Goal: Task Accomplishment & Management: Manage account settings

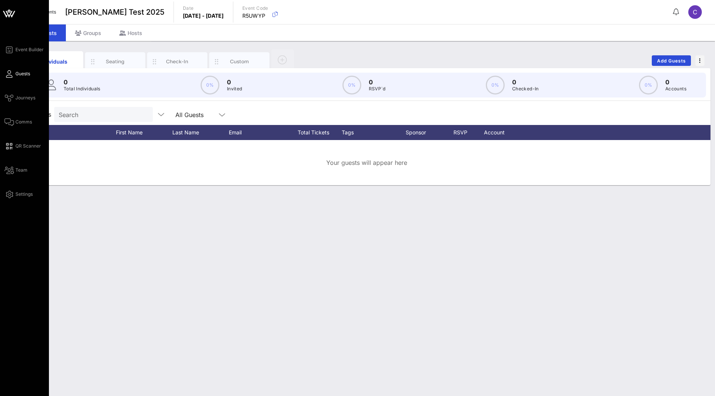
click at [9, 14] on icon at bounding box center [9, 14] width 18 height 18
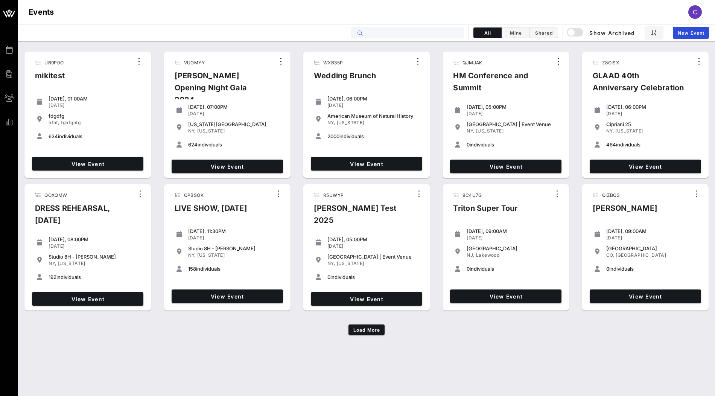
click at [372, 36] on input "text" at bounding box center [412, 33] width 93 height 10
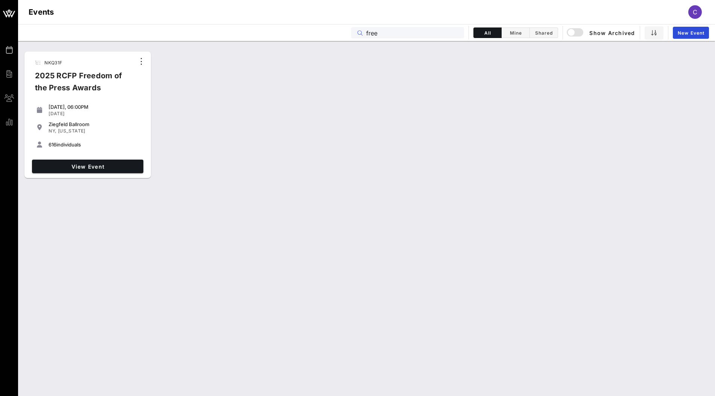
type input "free"
click at [126, 176] on div "NKQ31F 2025 RCFP Freedom of the Press Awards [DATE], 06:00PM [DATE] [GEOGRAPHIC…" at bounding box center [87, 115] width 126 height 126
click at [128, 173] on div "View Event" at bounding box center [87, 167] width 117 height 20
click at [128, 172] on link "View Event" at bounding box center [87, 167] width 111 height 14
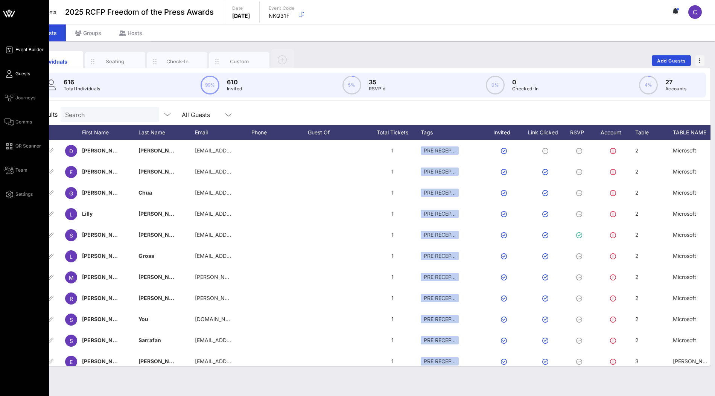
click at [30, 46] on link "Event Builder" at bounding box center [24, 49] width 39 height 9
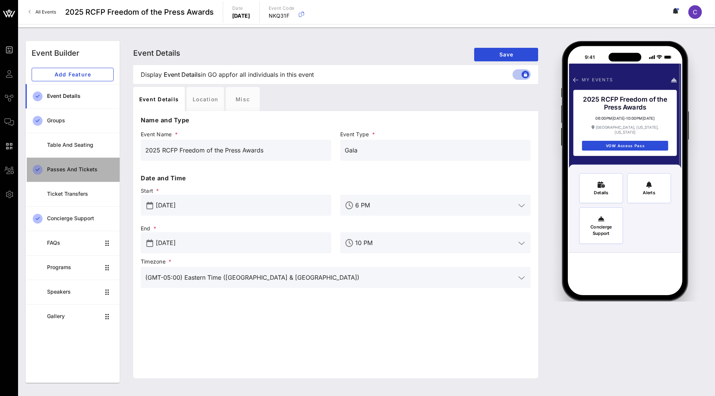
click at [65, 170] on div "Passes and Tickets" at bounding box center [80, 169] width 67 height 6
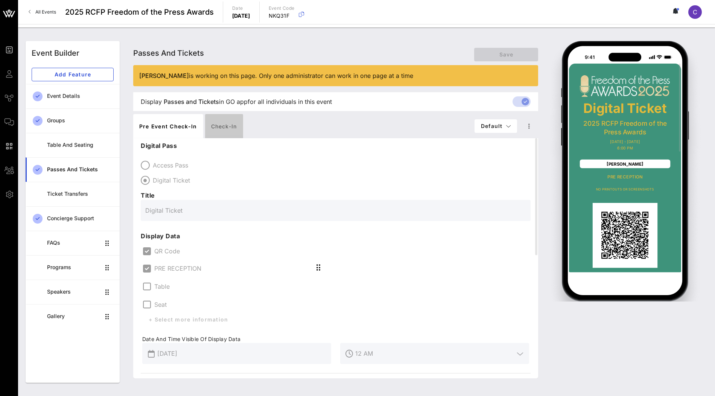
click at [222, 124] on div "Check-in" at bounding box center [224, 126] width 38 height 24
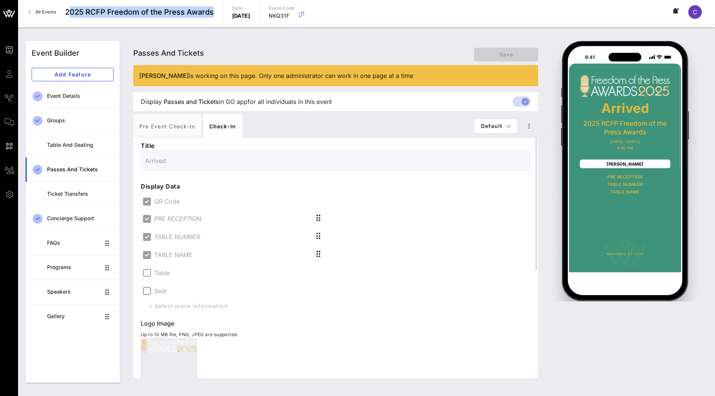
drag, startPoint x: 214, startPoint y: 12, endPoint x: 71, endPoint y: 12, distance: 143.0
click at [71, 12] on div "All Events 2025 RCFP Freedom of the Press Awards Date [DATE] Event Code NKQ31F C" at bounding box center [366, 12] width 697 height 24
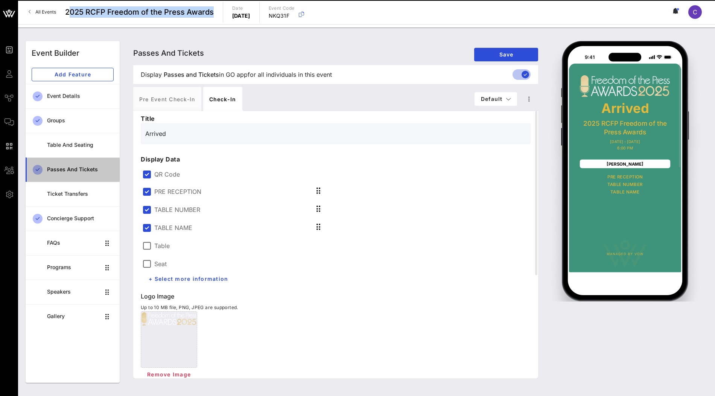
click at [67, 169] on div "Passes and Tickets" at bounding box center [80, 169] width 67 height 6
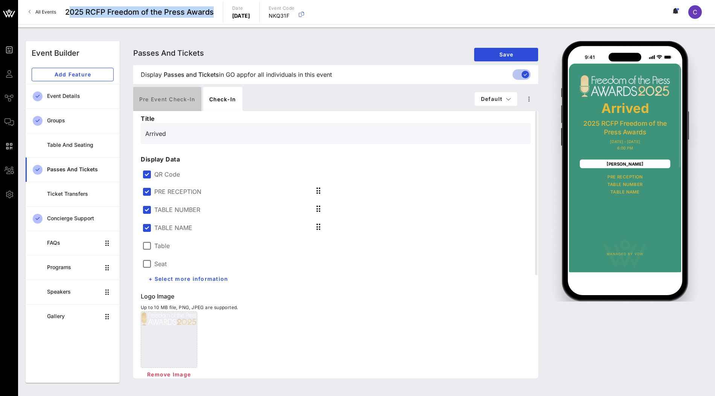
click at [181, 104] on div "Pre Event Check-in" at bounding box center [167, 99] width 68 height 24
type input "Digital Ticket"
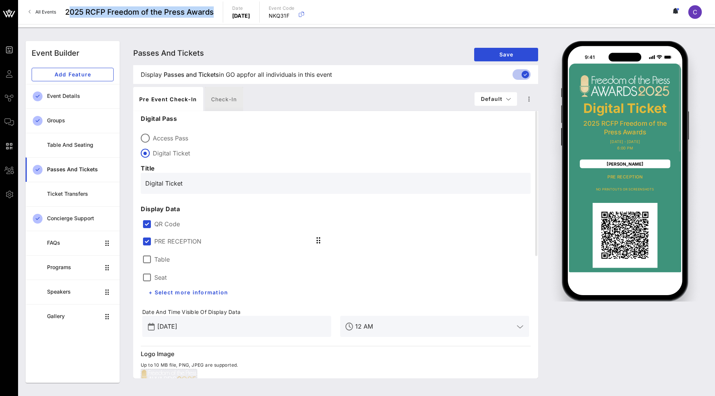
click at [214, 102] on div "Check-in" at bounding box center [224, 99] width 38 height 24
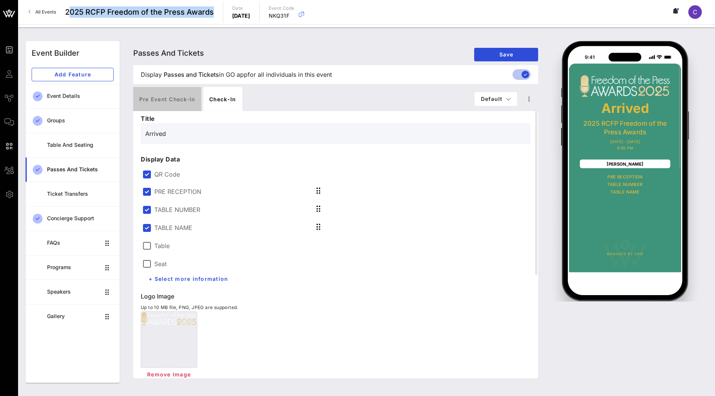
click at [183, 98] on div "Pre Event Check-in" at bounding box center [167, 99] width 68 height 24
type input "Digital Ticket"
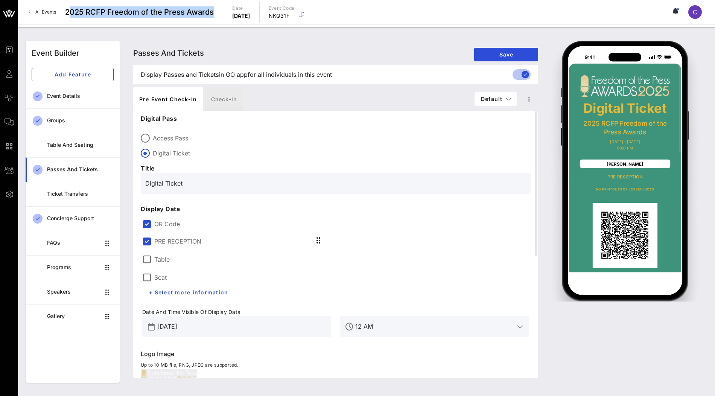
click at [218, 99] on div "Check-in" at bounding box center [224, 99] width 38 height 24
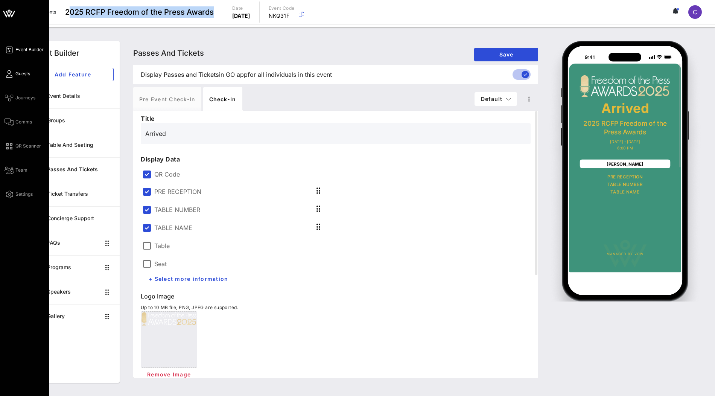
click at [21, 73] on span "Guests" at bounding box center [22, 73] width 15 height 7
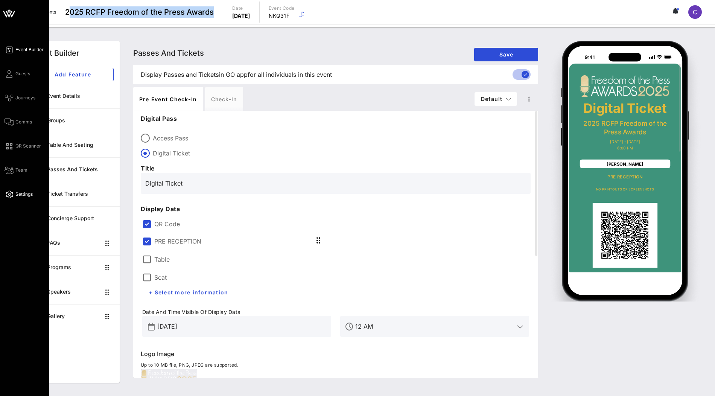
click at [15, 190] on link "Settings" at bounding box center [19, 194] width 28 height 9
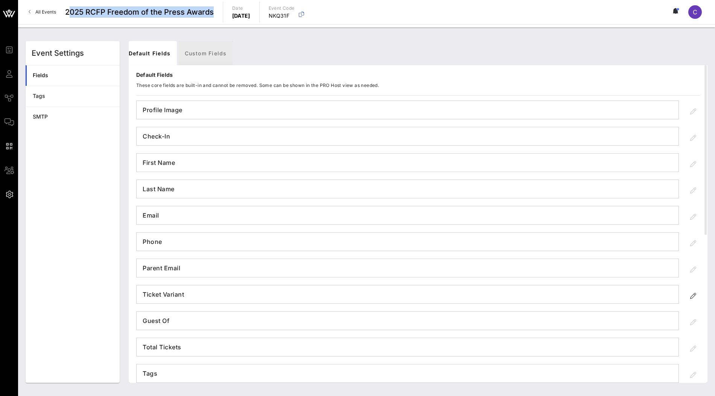
click at [186, 52] on link "Custom Fields" at bounding box center [206, 53] width 54 height 24
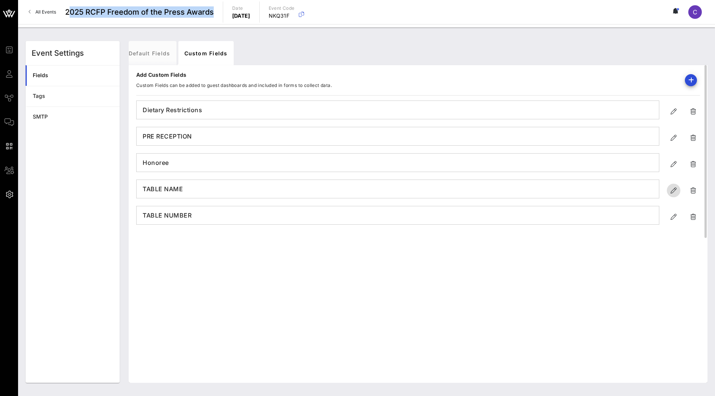
click at [673, 186] on icon "button" at bounding box center [673, 190] width 9 height 9
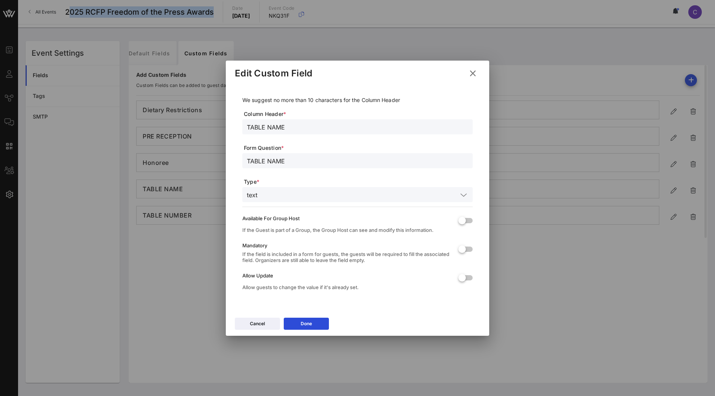
click at [472, 75] on icon at bounding box center [473, 73] width 12 height 13
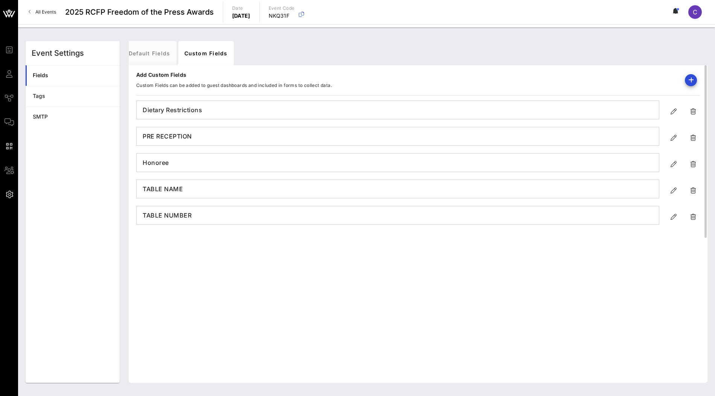
click at [666, 216] on div "TABLE NUMBER" at bounding box center [418, 215] width 564 height 23
click at [670, 216] on icon "button" at bounding box center [673, 216] width 9 height 9
type input "TABLE NUMBER"
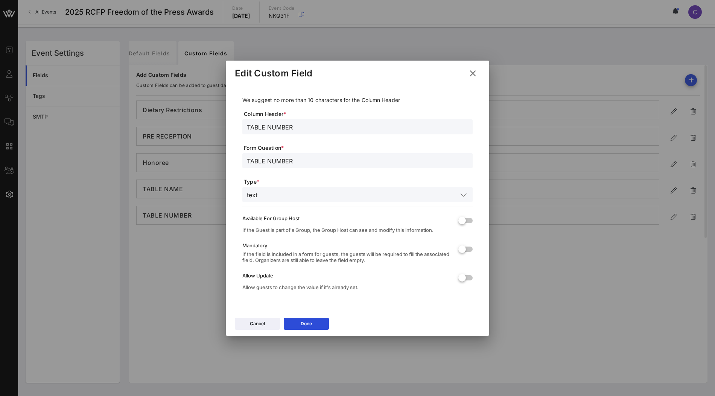
click at [473, 70] on icon at bounding box center [473, 73] width 12 height 13
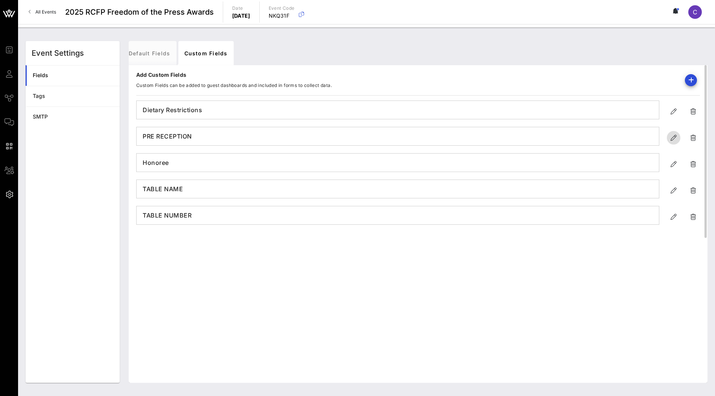
click at [671, 136] on icon "button" at bounding box center [673, 137] width 9 height 9
type input "PRE RECEPTION"
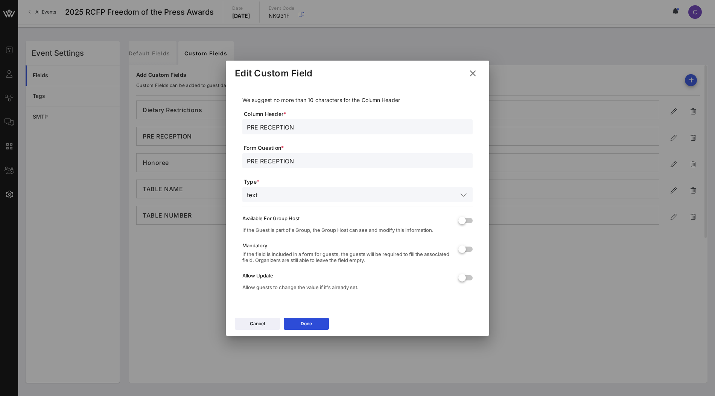
click at [472, 73] on icon at bounding box center [473, 72] width 10 height 9
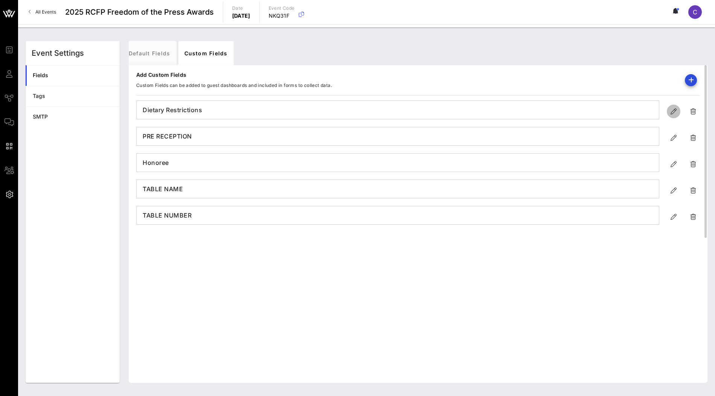
click at [671, 110] on icon "button" at bounding box center [673, 111] width 9 height 9
type input "Dietary Restrictions"
type input "Please enter all dietary restrictions or allergies below:"
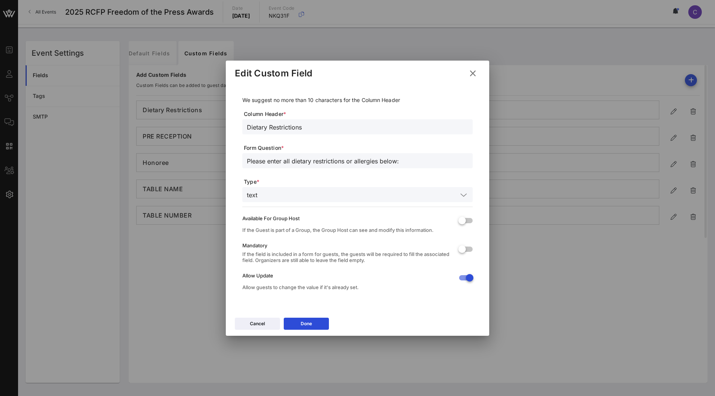
click at [473, 73] on icon at bounding box center [473, 73] width 12 height 12
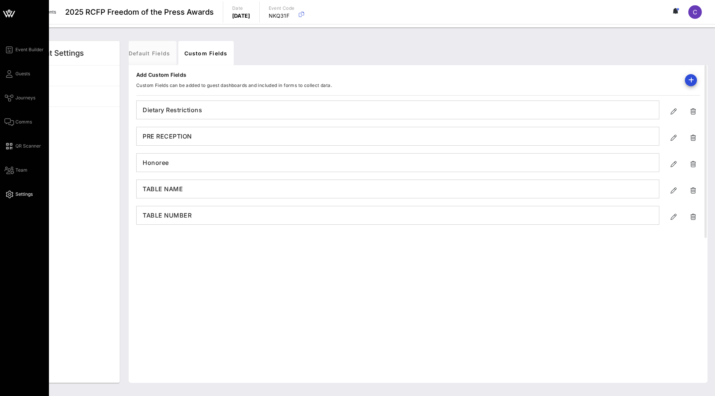
click at [14, 17] on icon at bounding box center [9, 14] width 18 height 18
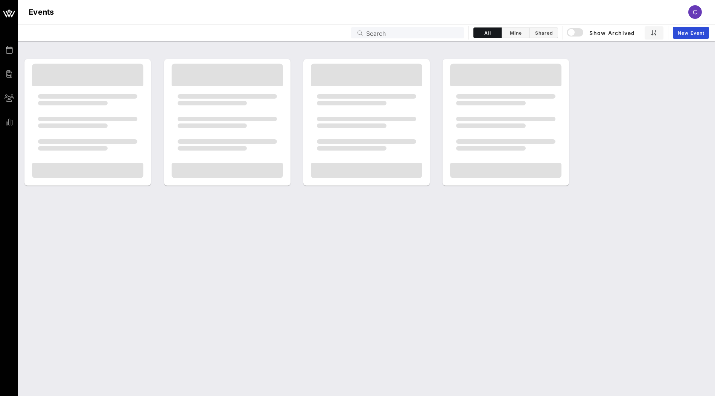
click at [375, 31] on input "Search" at bounding box center [412, 33] width 93 height 10
paste input "BIWGVU"
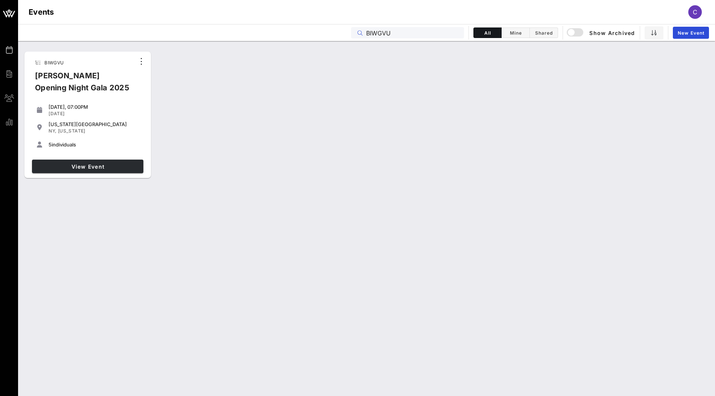
type input "BIWGVU"
click at [114, 163] on link "View Event" at bounding box center [87, 167] width 111 height 14
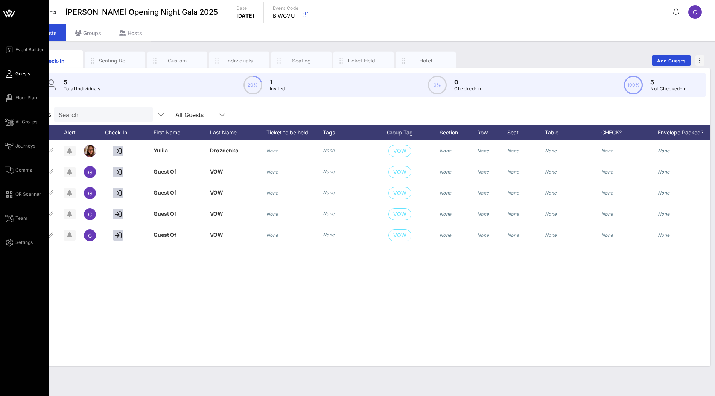
click at [3, 11] on icon at bounding box center [9, 14] width 18 height 18
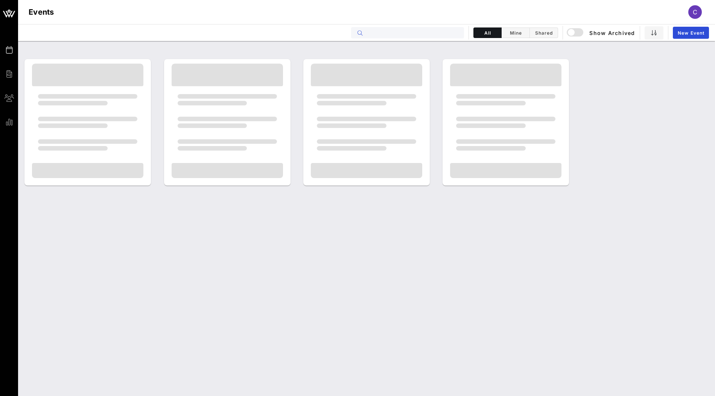
click at [381, 30] on input "text" at bounding box center [412, 33] width 93 height 10
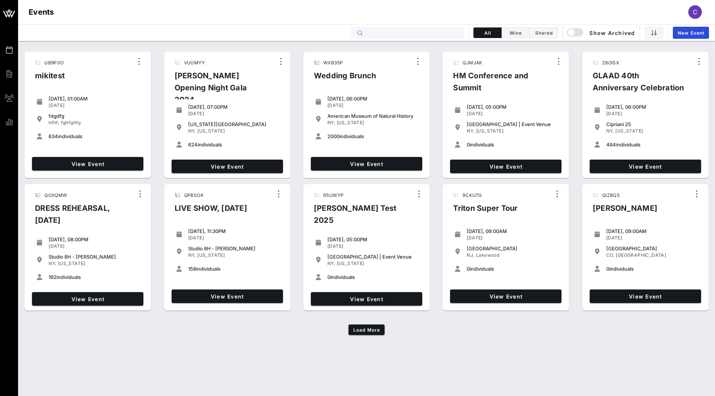
click at [373, 30] on input "text" at bounding box center [412, 33] width 93 height 10
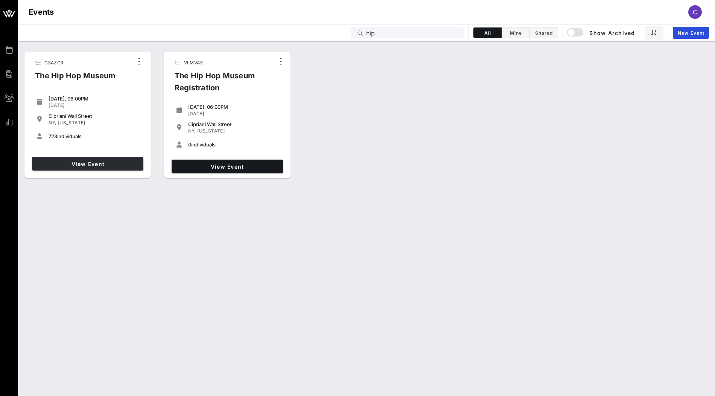
type input "hip"
click at [97, 165] on span "View Event" at bounding box center [87, 164] width 105 height 6
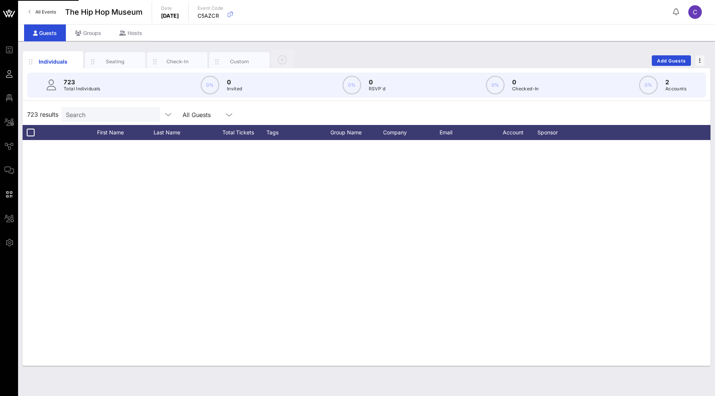
scroll to position [596, 0]
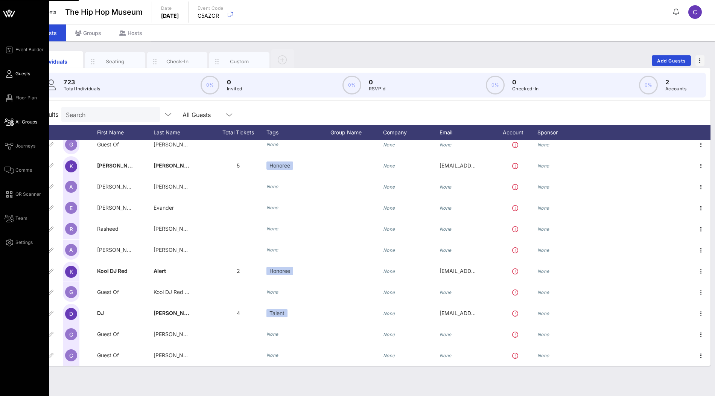
click at [21, 121] on span "All Groups" at bounding box center [26, 122] width 22 height 7
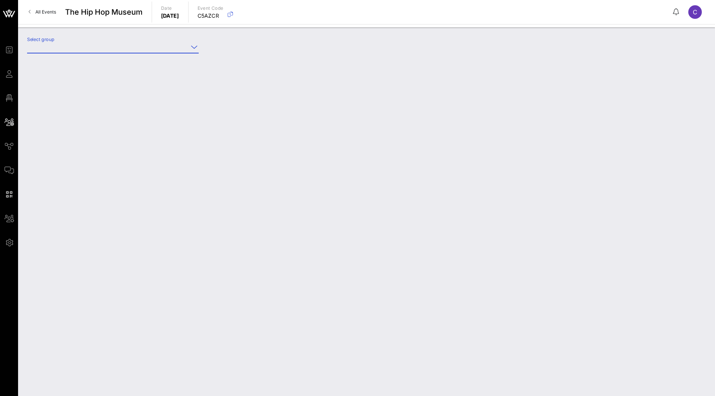
click at [154, 51] on input "Select group" at bounding box center [107, 47] width 161 height 12
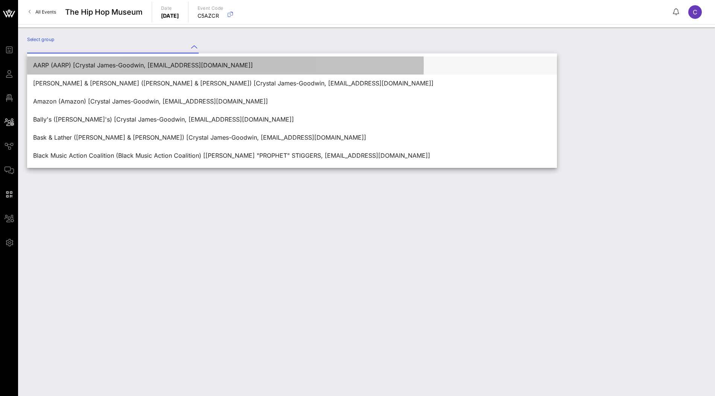
click at [146, 62] on div "AARP (AARP) [Crystal James-Goodwin, [EMAIL_ADDRESS][DOMAIN_NAME]]" at bounding box center [292, 65] width 518 height 7
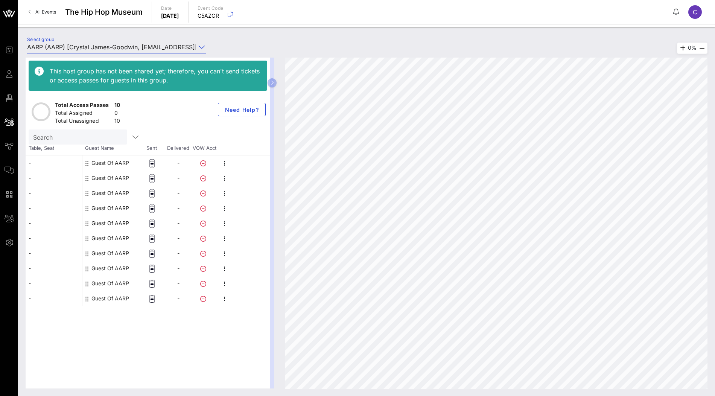
click at [156, 47] on input "AARP (AARP) [Crystal James-Goodwin, [EMAIL_ADDRESS][DOMAIN_NAME]]" at bounding box center [111, 47] width 169 height 12
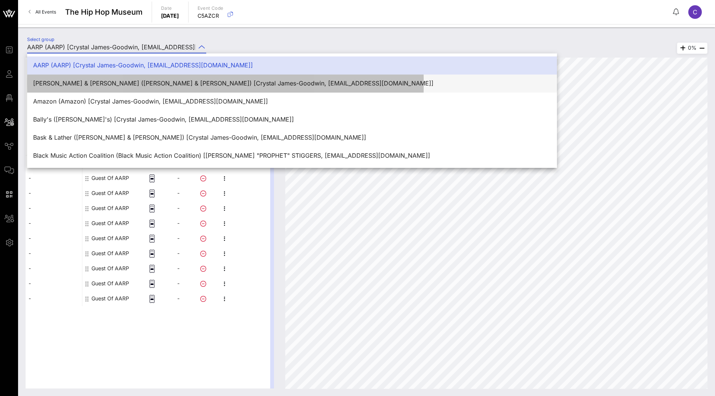
click at [140, 80] on div "[PERSON_NAME] & [PERSON_NAME] ([PERSON_NAME] & [PERSON_NAME]) [Crystal James-Go…" at bounding box center [292, 83] width 518 height 7
type input "[PERSON_NAME] & [PERSON_NAME] ([PERSON_NAME] & [PERSON_NAME]) [Crystal James-Go…"
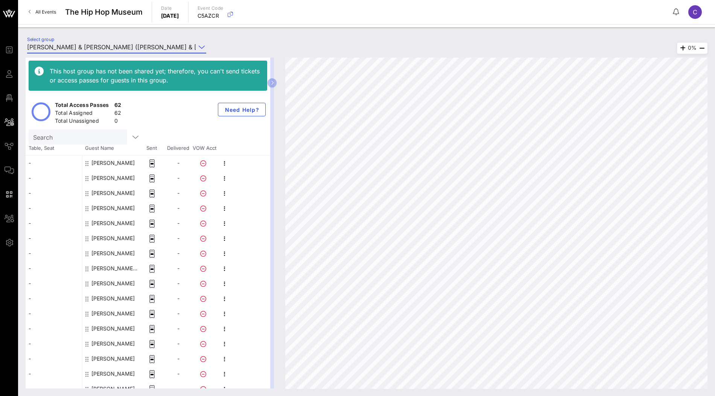
click at [102, 165] on div "[PERSON_NAME]" at bounding box center [112, 162] width 43 height 15
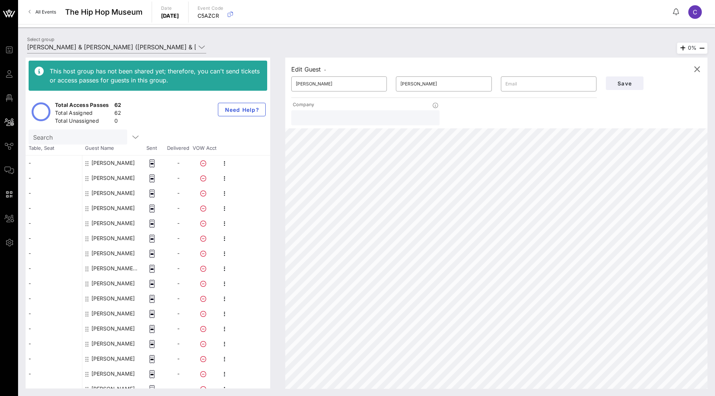
click at [105, 179] on div "[PERSON_NAME]" at bounding box center [112, 177] width 43 height 15
type input "[PERSON_NAME]"
type input "[EMAIL_ADDRESS][DOMAIN_NAME]"
click at [102, 195] on div "[PERSON_NAME]" at bounding box center [112, 193] width 43 height 15
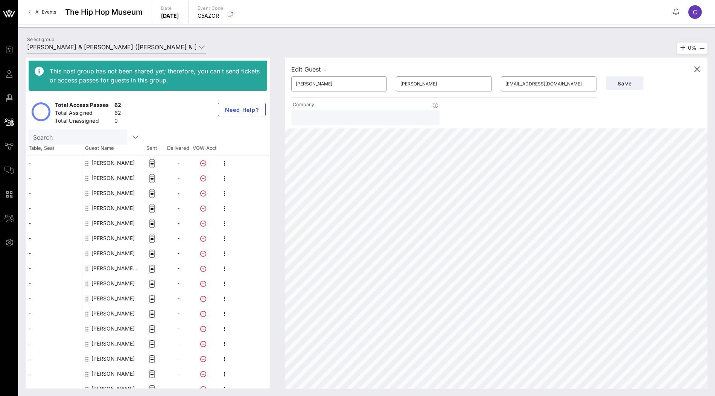
type input "[PERSON_NAME]"
type input "Fudge"
click at [100, 194] on div "[PERSON_NAME]" at bounding box center [112, 193] width 43 height 15
click at [101, 207] on div "[PERSON_NAME]" at bounding box center [112, 208] width 43 height 15
type input "Anant"
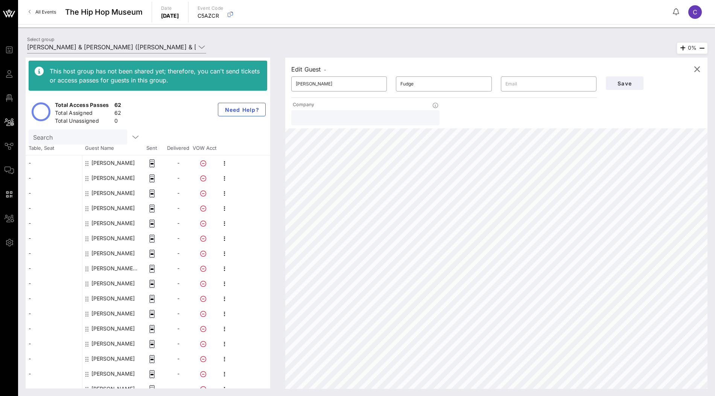
type input "[PERSON_NAME]"
click at [101, 222] on div "[PERSON_NAME]" at bounding box center [112, 223] width 43 height 15
type input "[PERSON_NAME]"
type input "Siwo"
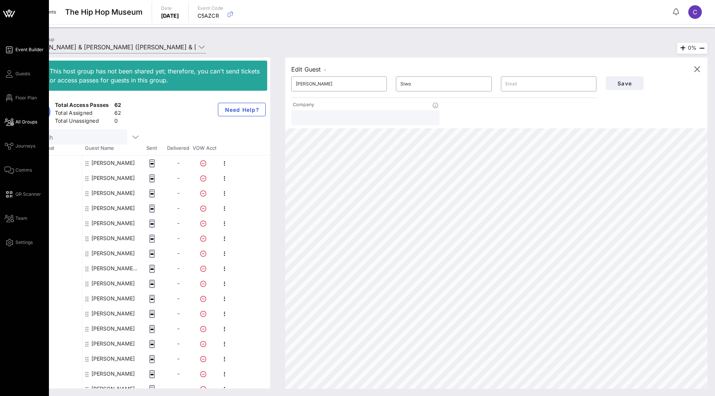
click at [9, 50] on icon at bounding box center [9, 49] width 9 height 1
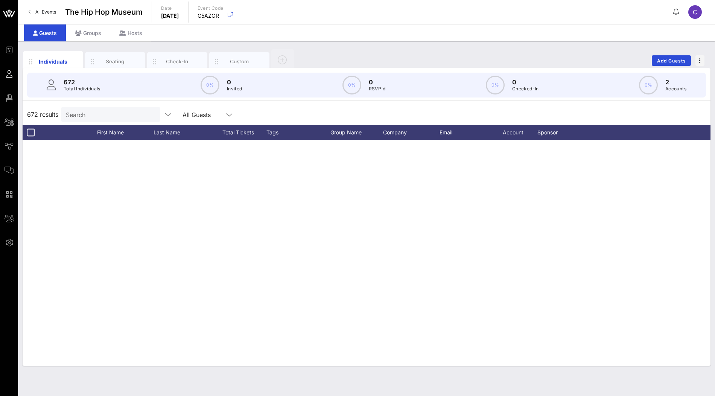
scroll to position [7555, 0]
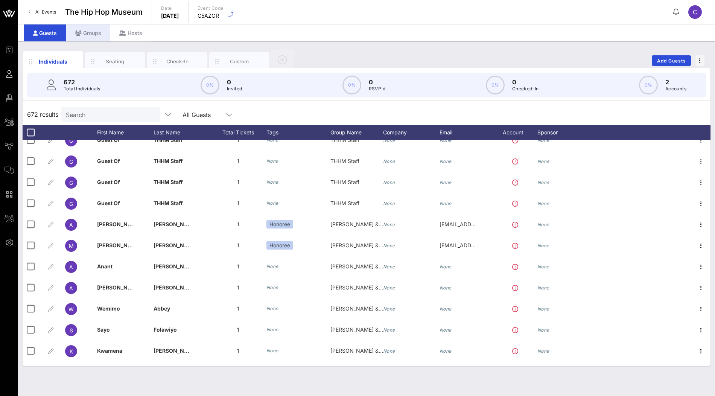
click at [93, 31] on div "Groups" at bounding box center [88, 32] width 44 height 17
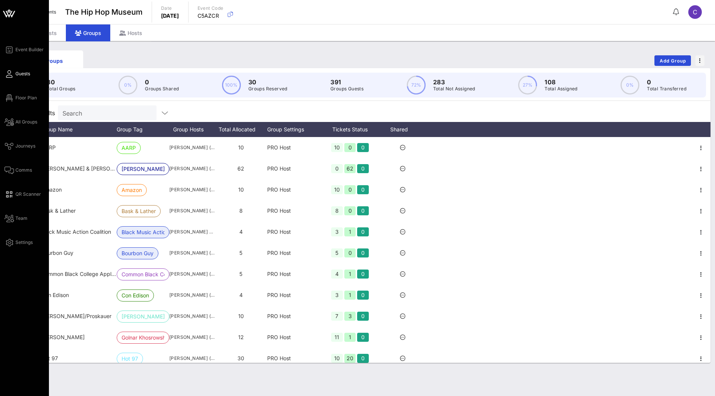
click at [25, 74] on span "Guests" at bounding box center [22, 73] width 15 height 7
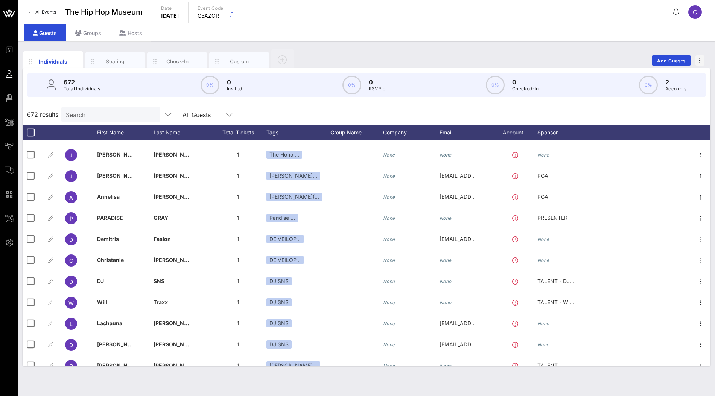
scroll to position [4460, 0]
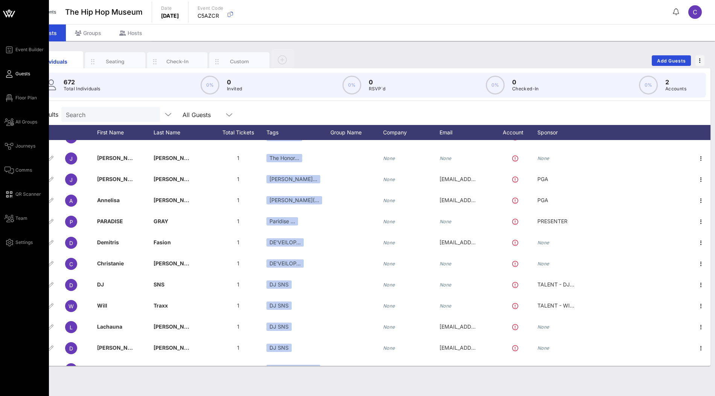
click at [3, 11] on icon at bounding box center [9, 14] width 18 height 18
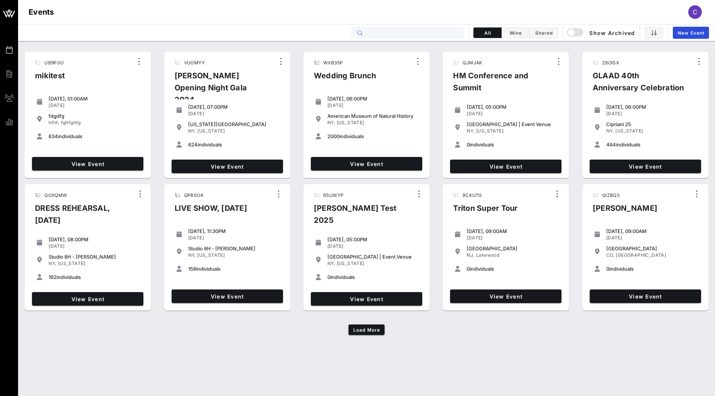
click at [373, 34] on input "text" at bounding box center [412, 33] width 93 height 10
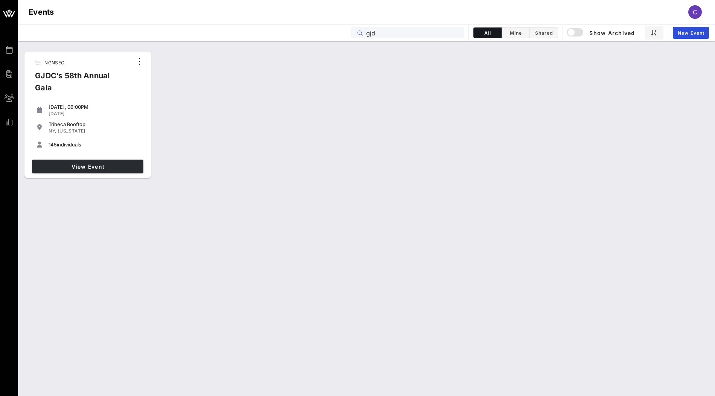
type input "gjd"
click at [131, 168] on span "View Event" at bounding box center [87, 166] width 105 height 6
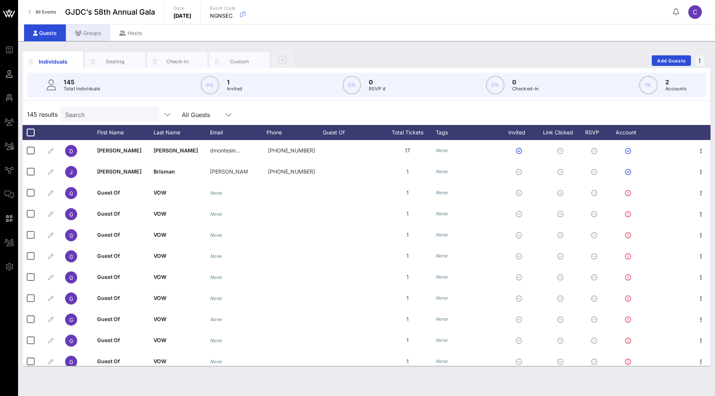
click at [95, 33] on div "Groups" at bounding box center [88, 32] width 44 height 17
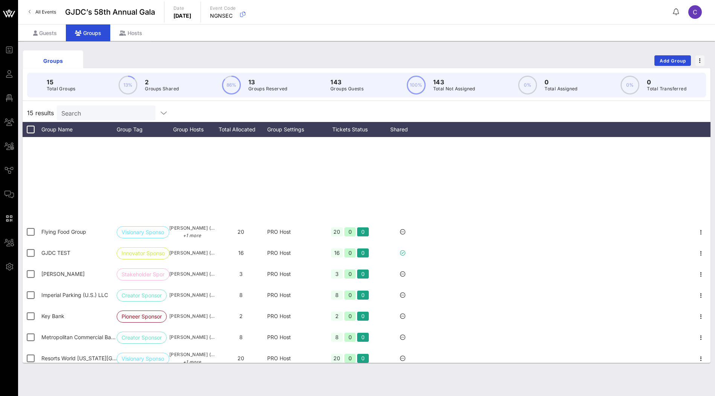
scroll to position [90, 0]
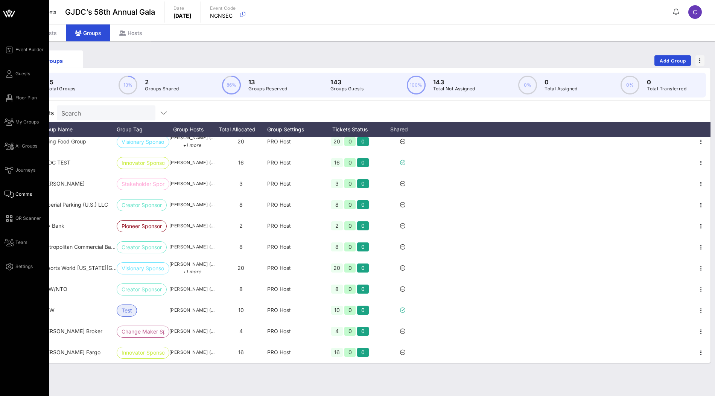
click at [15, 195] on link "Comms" at bounding box center [18, 194] width 27 height 9
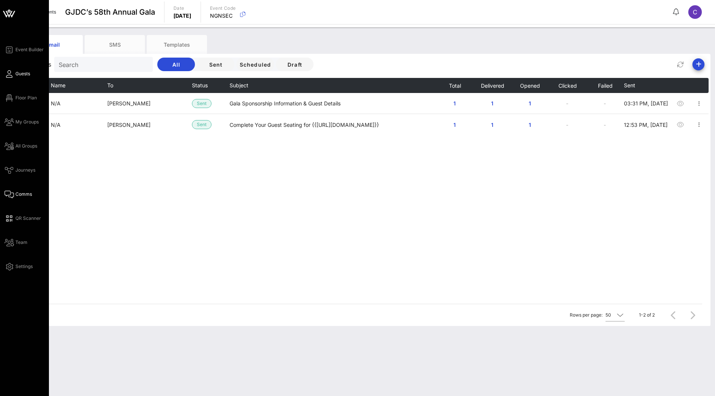
click at [25, 74] on span "Guests" at bounding box center [22, 73] width 15 height 7
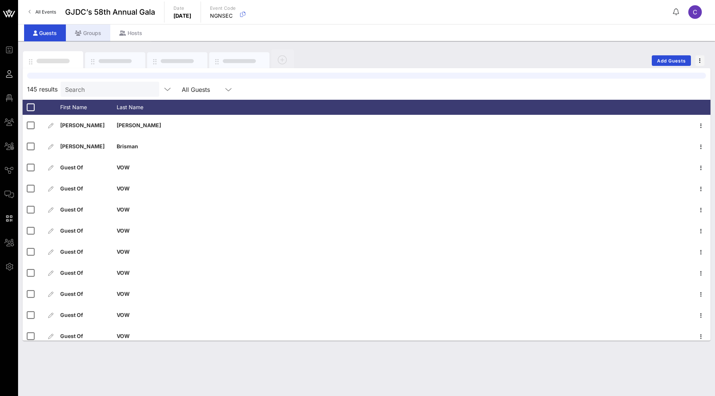
click at [103, 37] on div "Groups" at bounding box center [88, 32] width 44 height 17
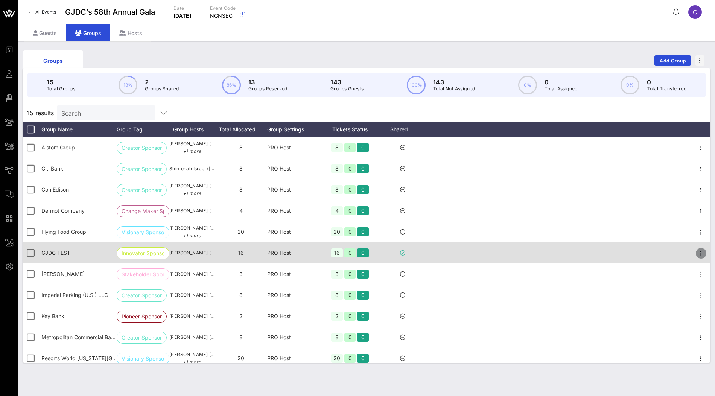
click at [699, 253] on icon "button" at bounding box center [701, 253] width 9 height 9
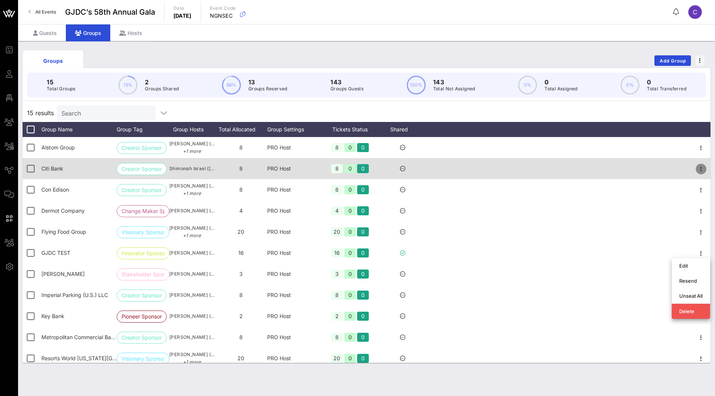
click at [700, 167] on icon "button" at bounding box center [701, 168] width 9 height 9
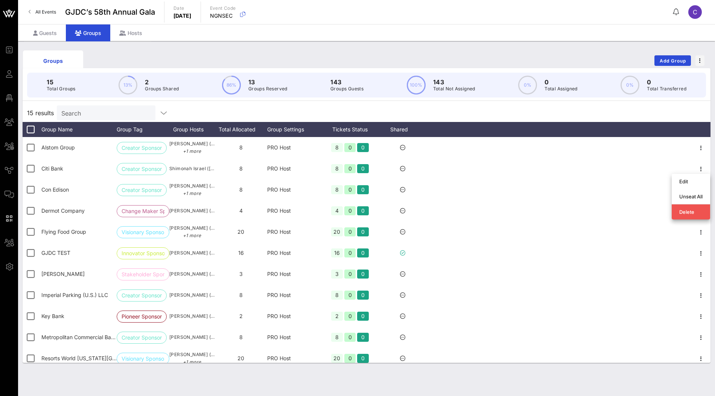
click at [624, 52] on div "Groups Add Group" at bounding box center [367, 61] width 688 height 24
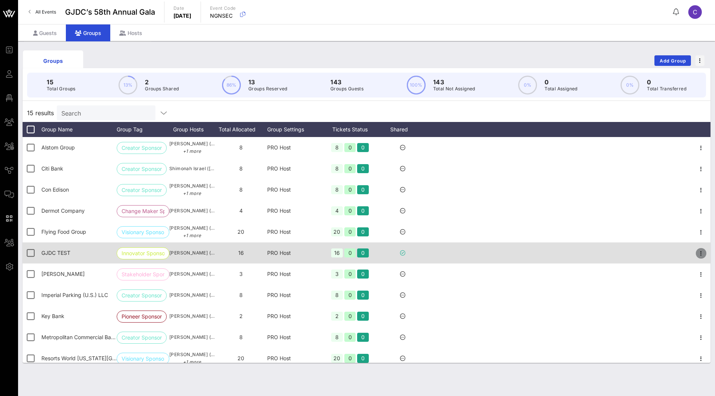
click at [700, 253] on icon "button" at bounding box center [701, 253] width 9 height 9
